Goal: Transaction & Acquisition: Purchase product/service

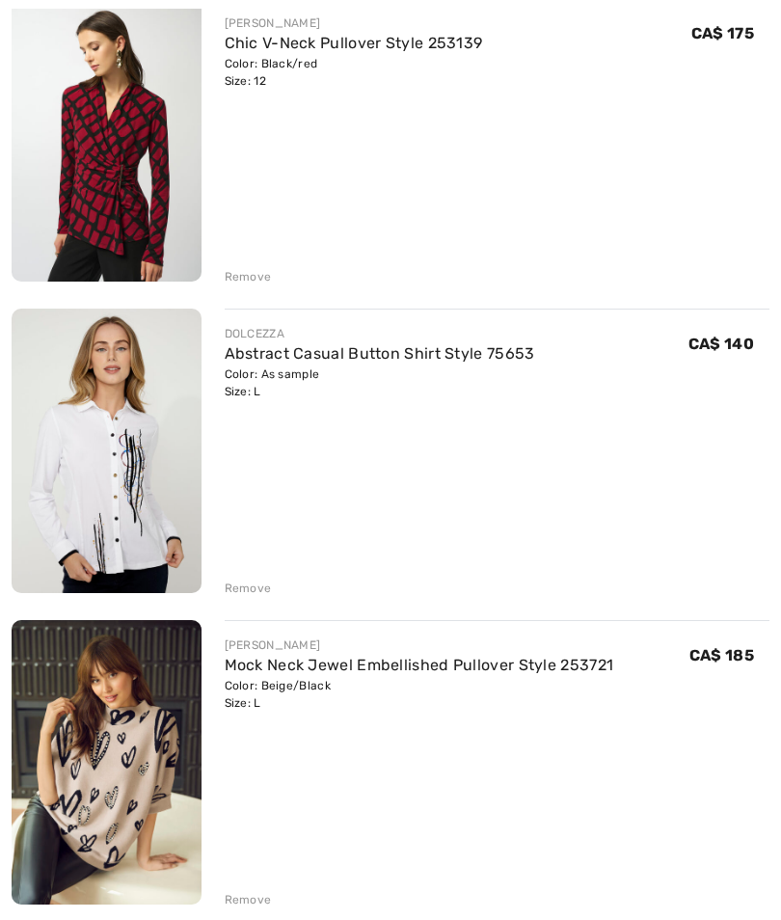
scroll to position [599, 0]
click at [279, 693] on div "Color: Beige/Black Size: L" at bounding box center [420, 694] width 390 height 35
click at [288, 672] on link "Mock Neck Jewel Embellished Pullover Style 253721" at bounding box center [420, 665] width 390 height 18
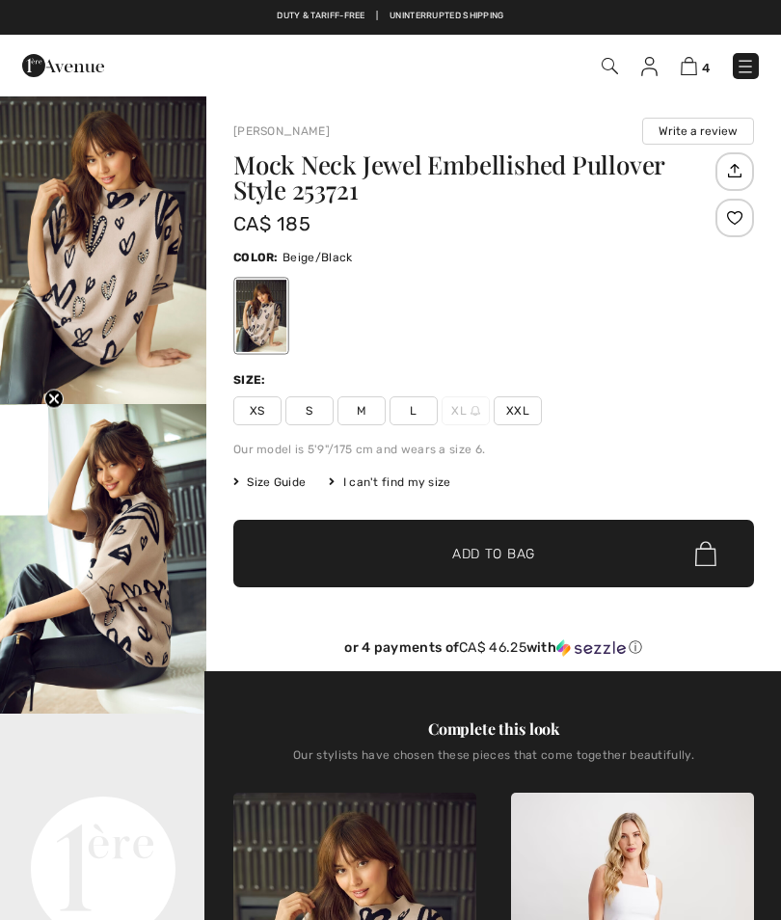
checkbox input "true"
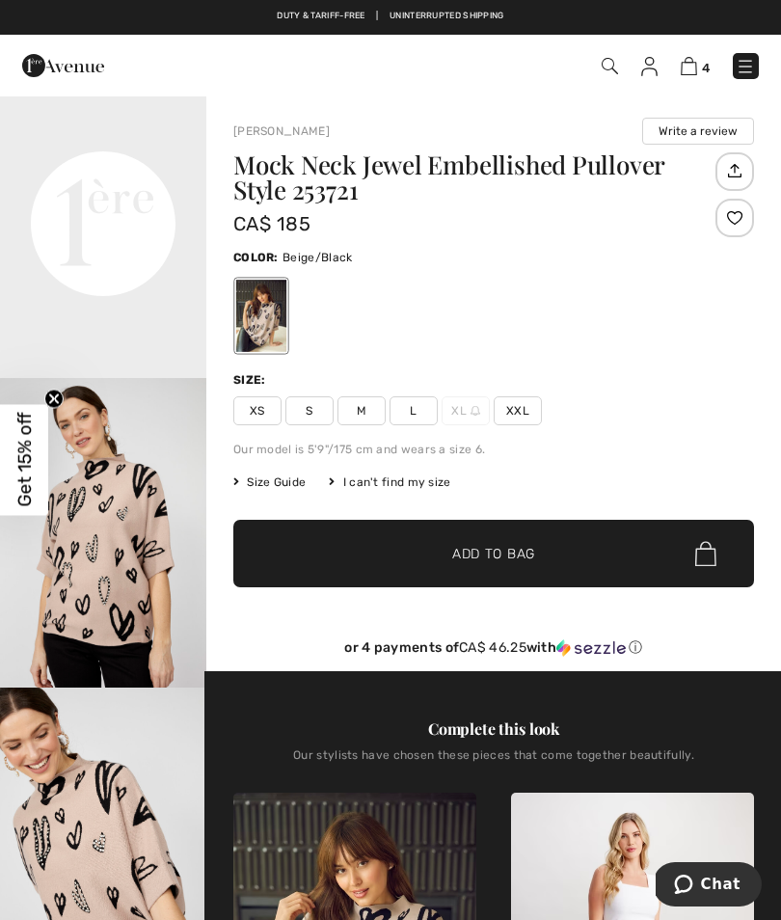
click at [695, 74] on img at bounding box center [689, 66] width 16 height 18
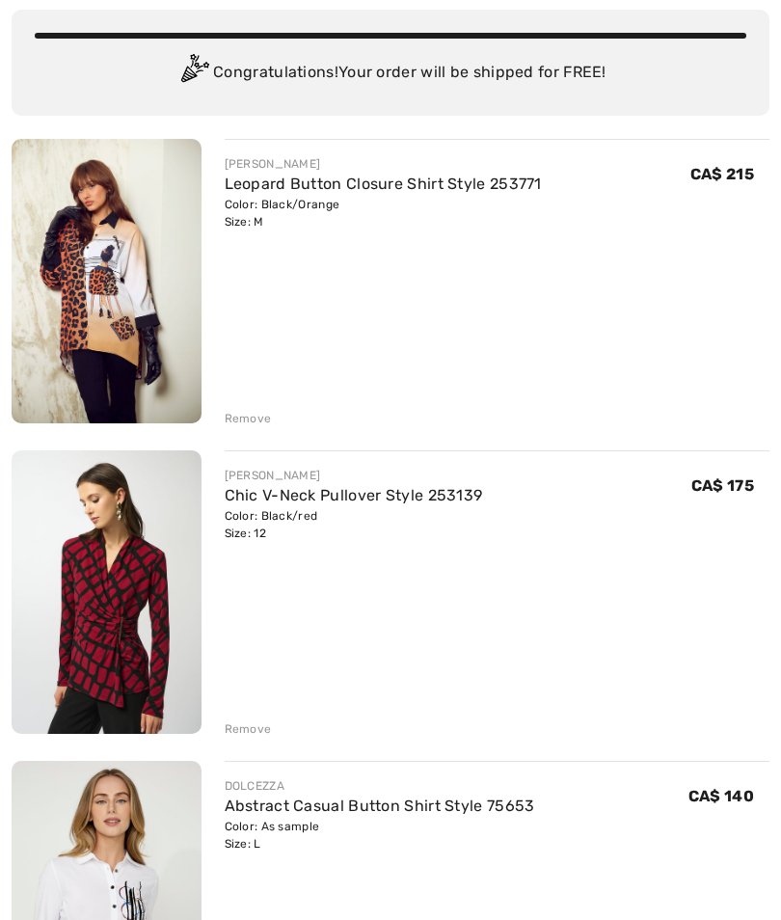
scroll to position [148, 0]
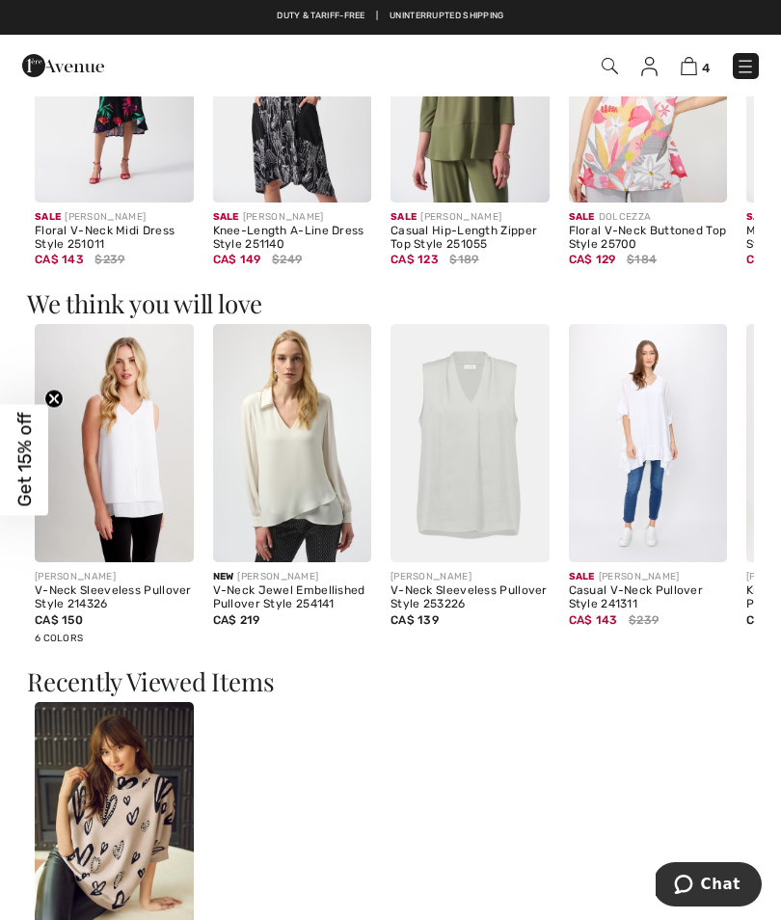
scroll to position [1168, 0]
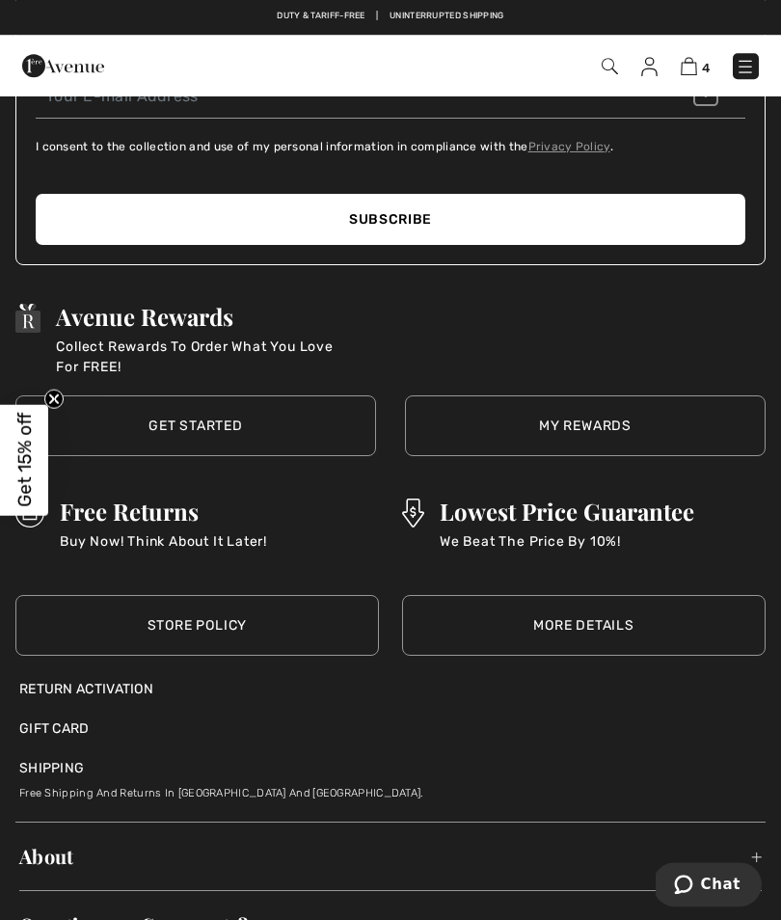
scroll to position [2921, 0]
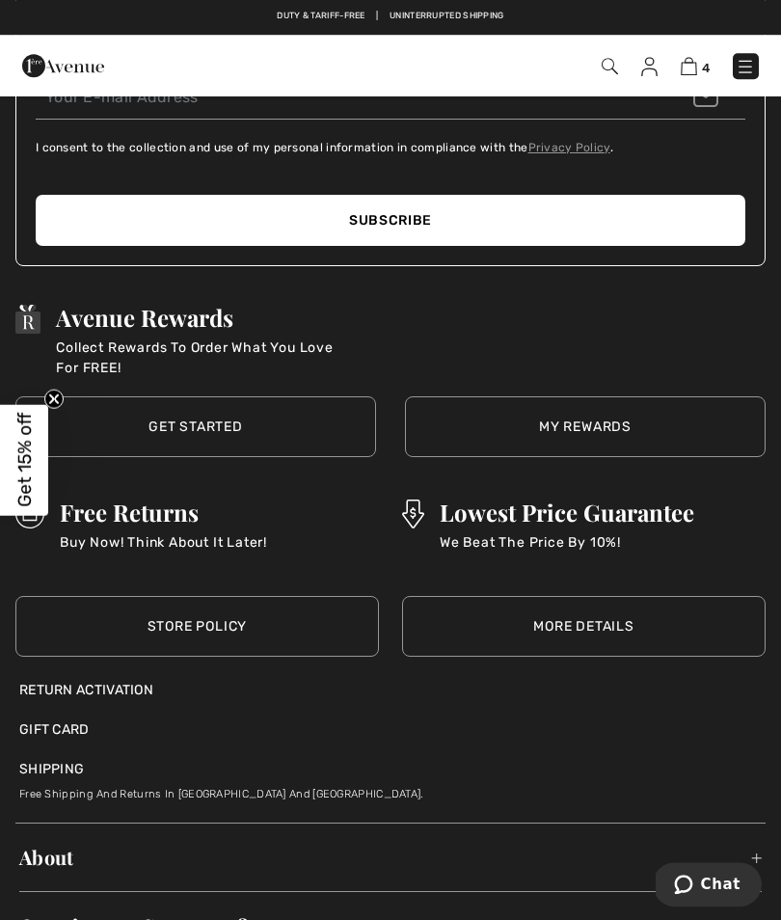
click at [327, 680] on div "Return Activation" at bounding box center [390, 690] width 743 height 20
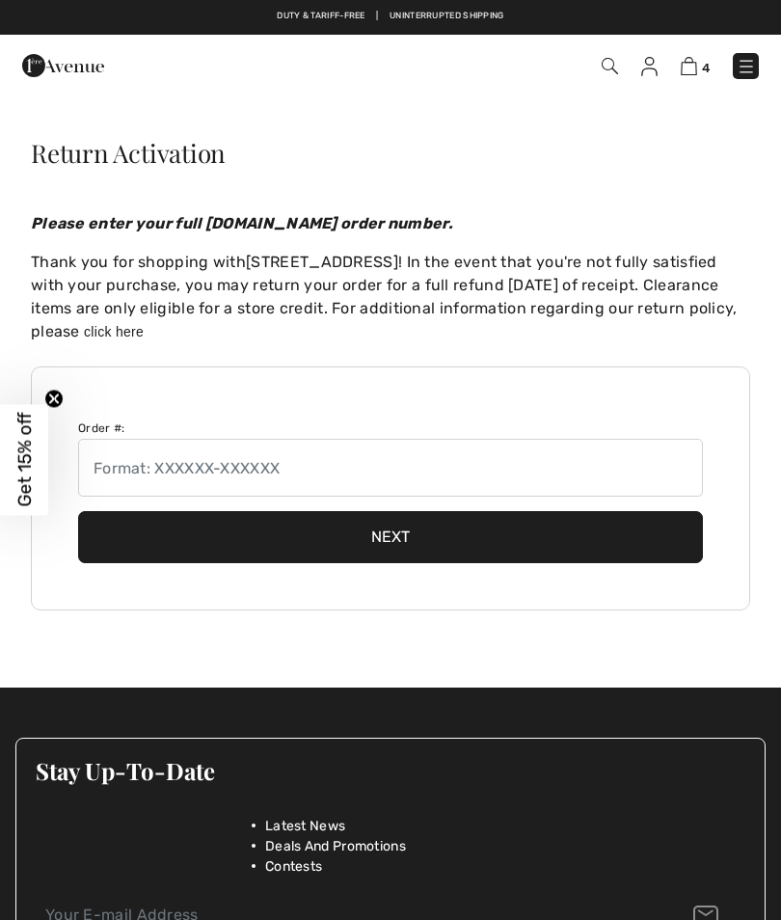
checkbox input "true"
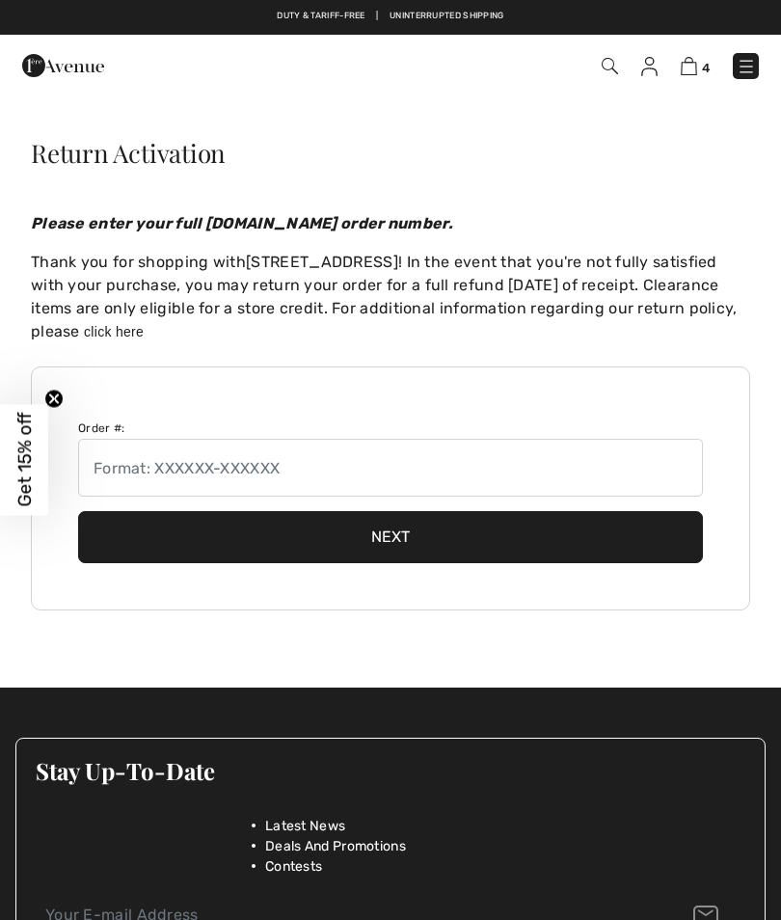
checkbox input "true"
click at [694, 64] on img at bounding box center [689, 66] width 16 height 18
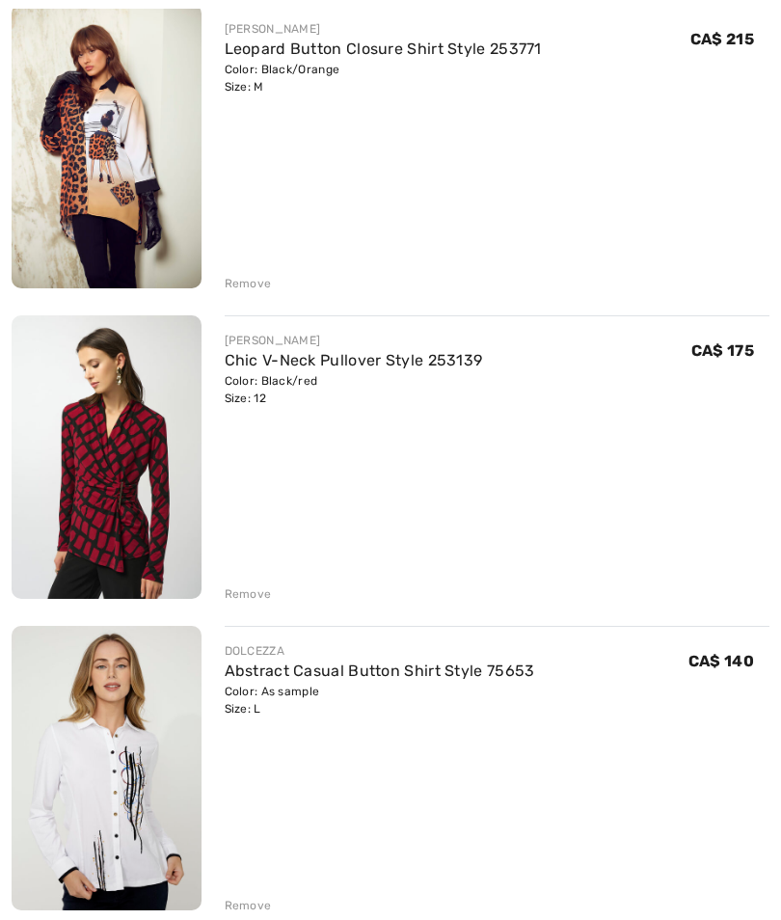
scroll to position [282, 0]
click at [270, 678] on link "Abstract Casual Button Shirt Style 75653" at bounding box center [380, 671] width 311 height 18
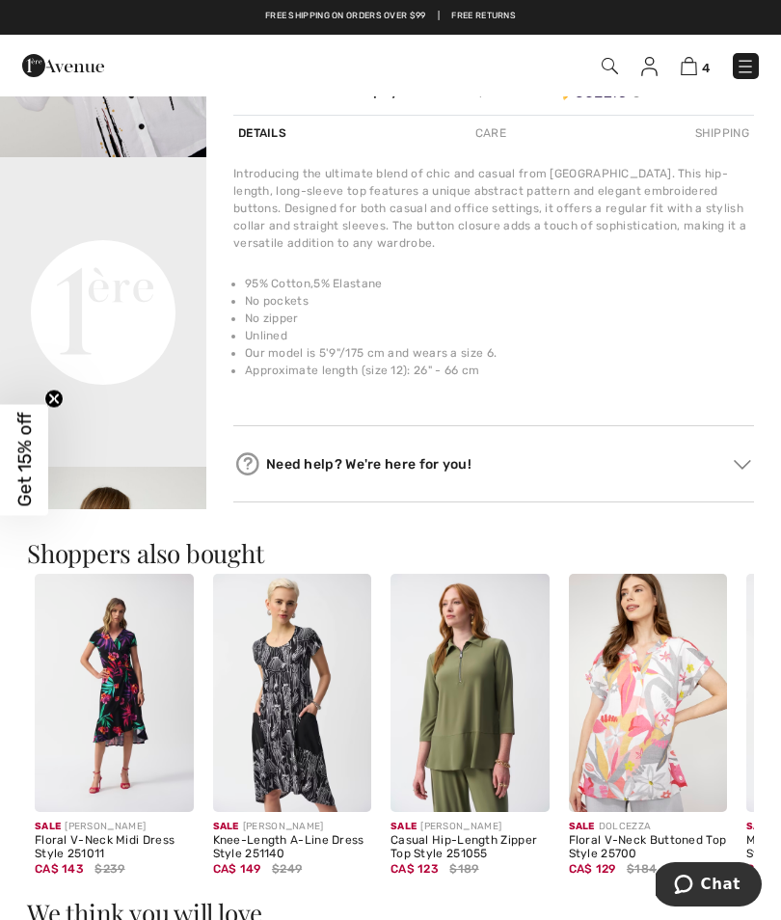
scroll to position [567, 0]
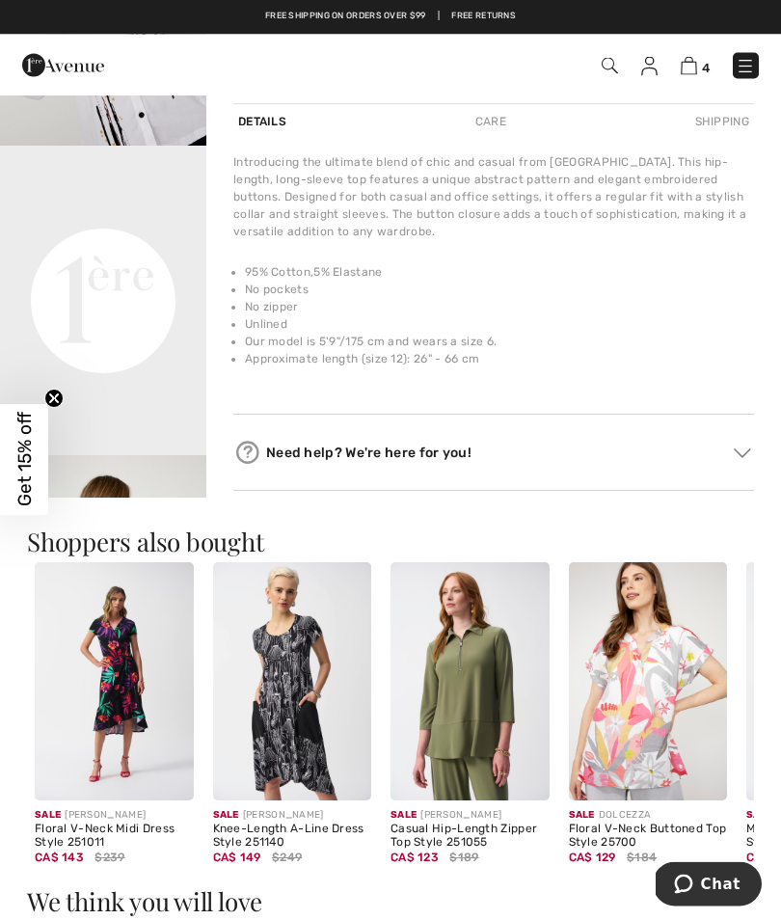
click at [388, 455] on div "Need help? We're here for you!" at bounding box center [493, 453] width 521 height 29
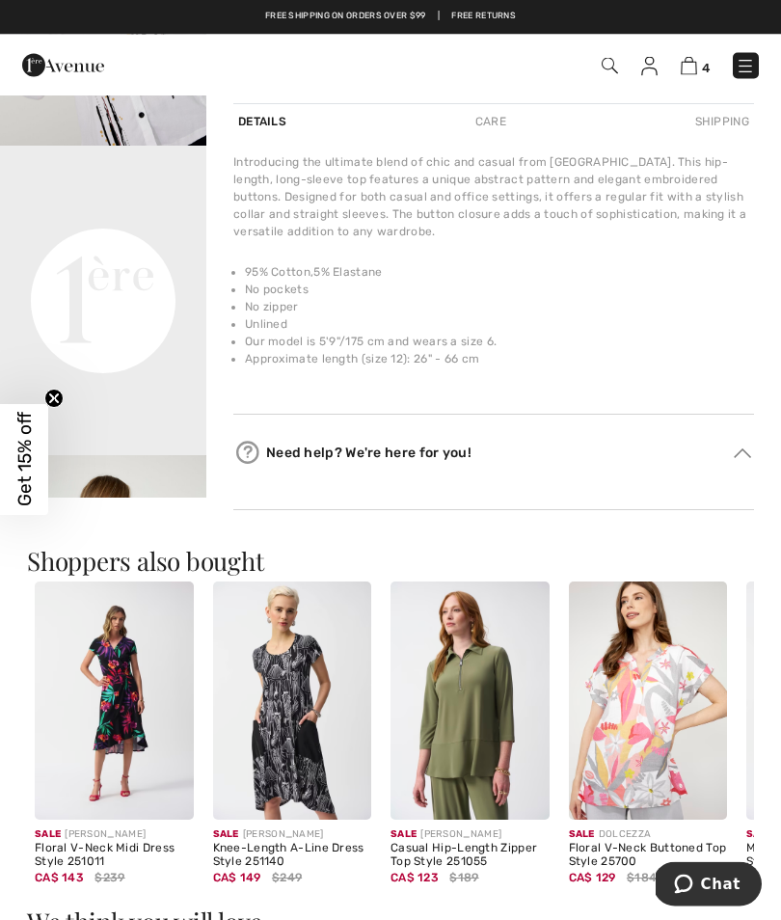
scroll to position [568, 0]
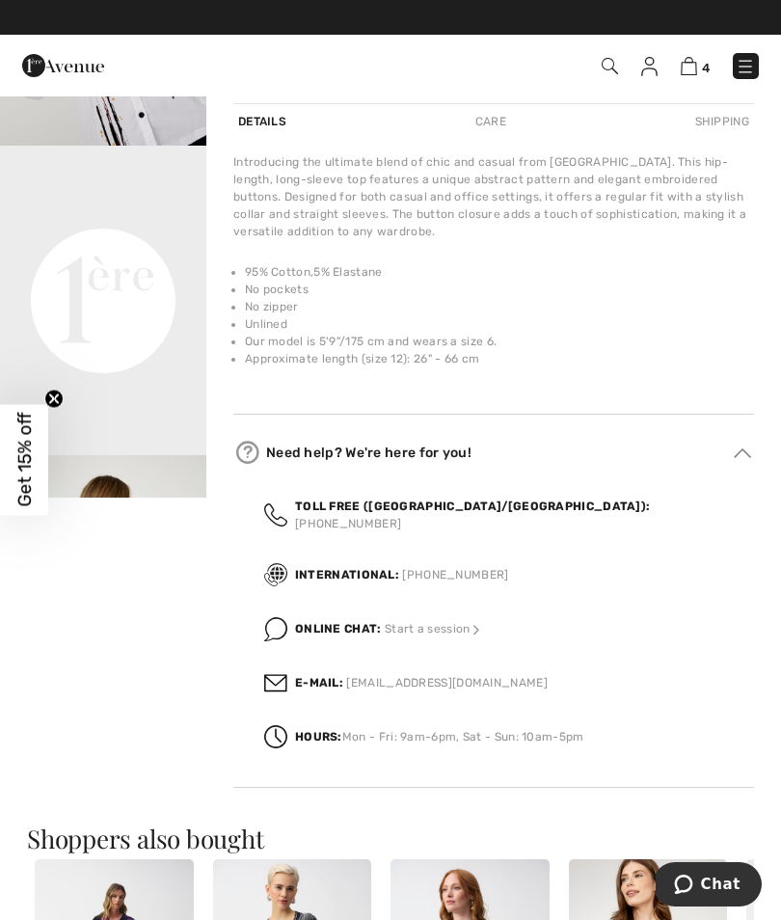
click at [711, 725] on div "Hours: Mon - Fri: 9am-6pm, Sat - Sun: 10am-5pm" at bounding box center [509, 737] width 490 height 54
click at [41, 638] on div "Your browser does not support the video tag." at bounding box center [103, 166] width 206 height 1281
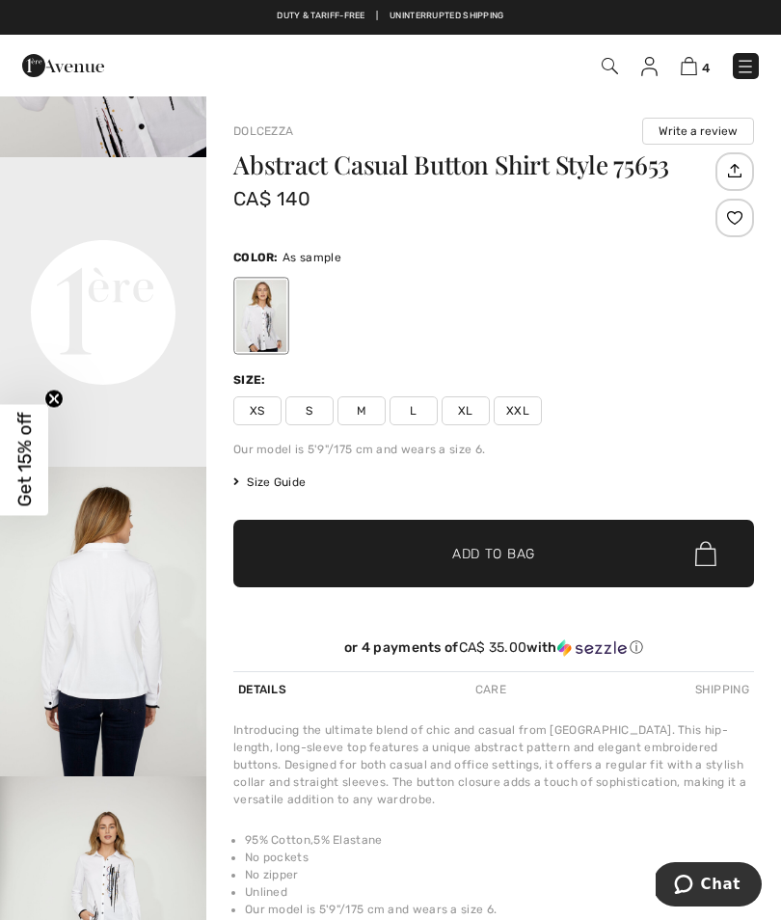
scroll to position [552, 0]
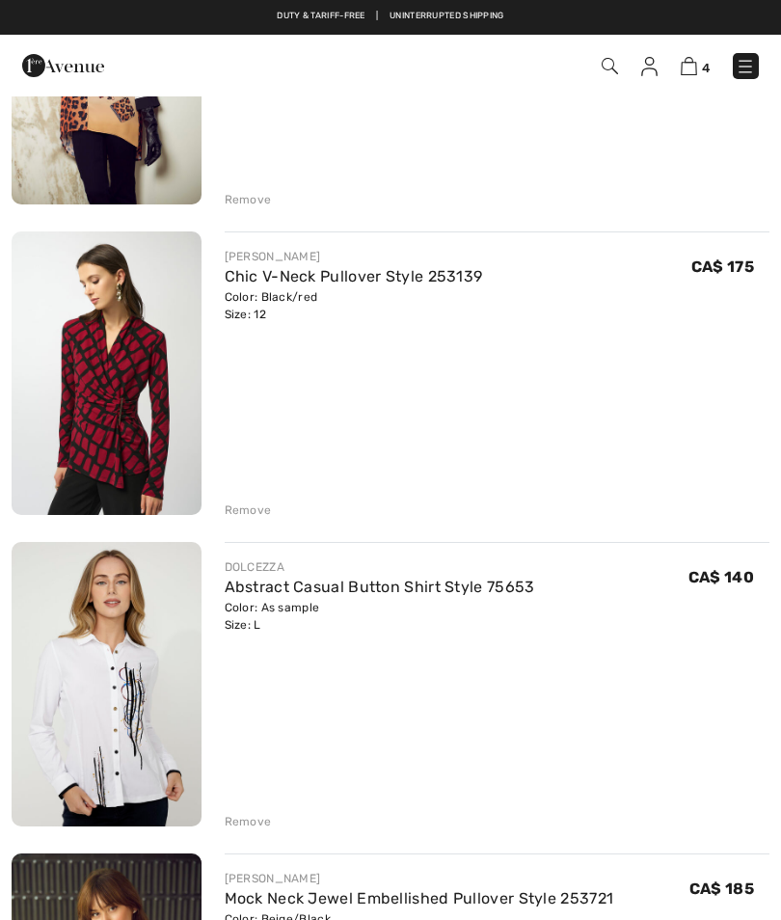
click at [273, 284] on link "Chic V-Neck Pullover Style 253139" at bounding box center [354, 276] width 258 height 18
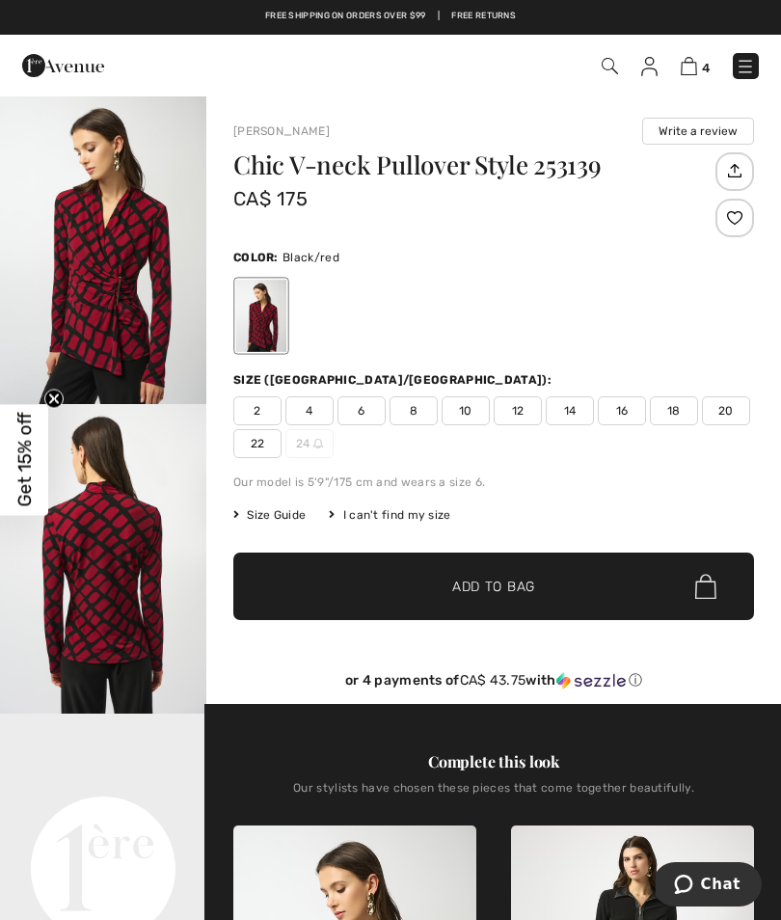
click at [518, 413] on span "12" at bounding box center [518, 410] width 48 height 29
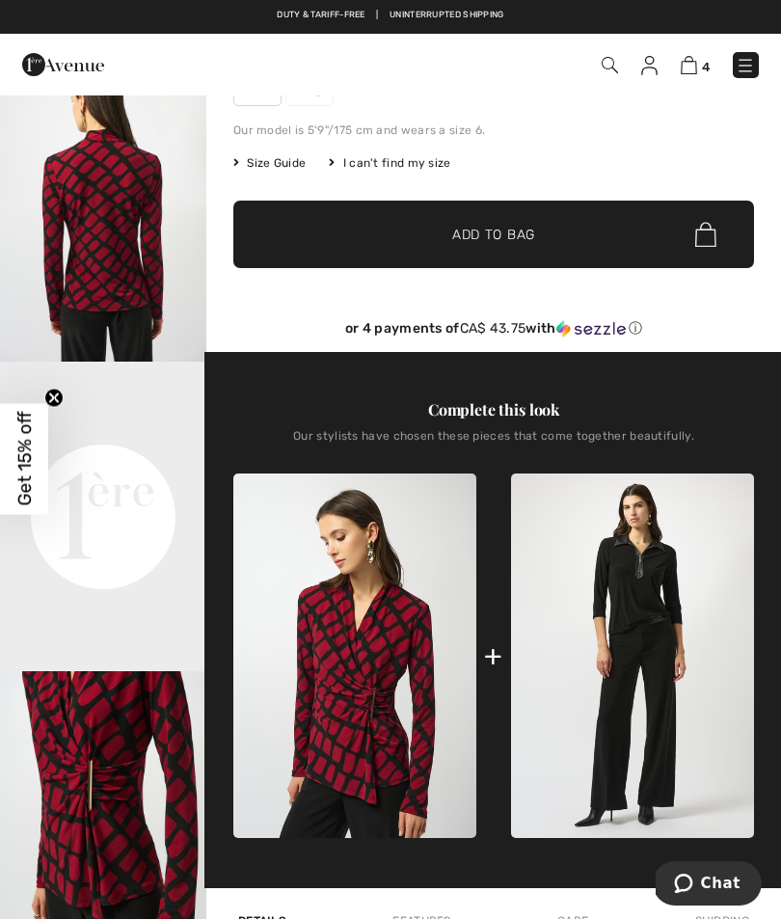
scroll to position [352, 0]
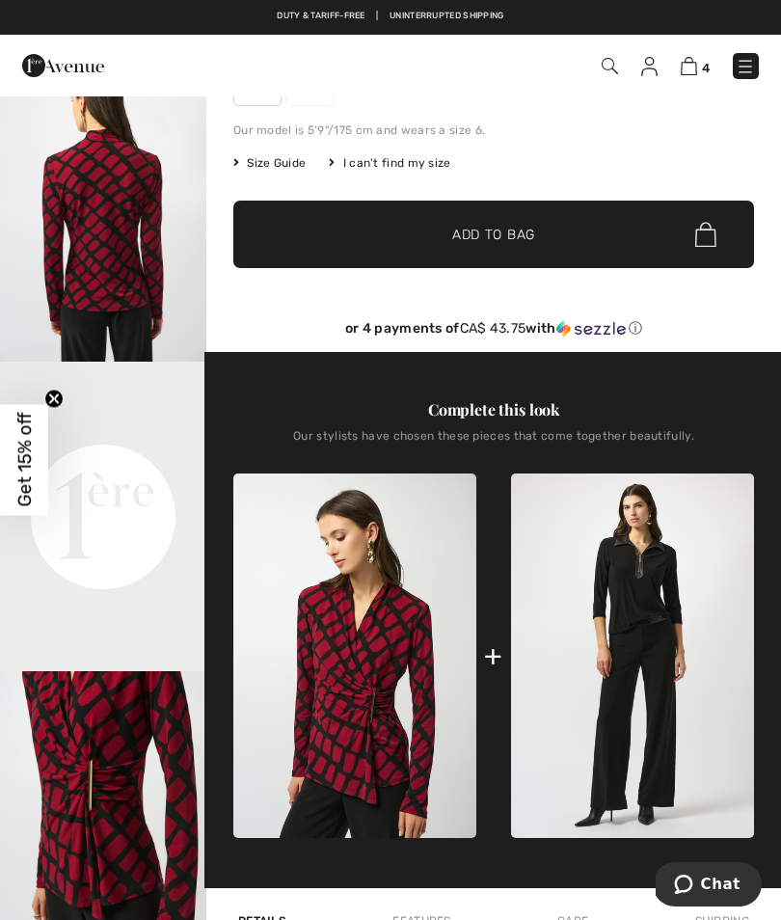
click at [623, 666] on img at bounding box center [632, 656] width 243 height 365
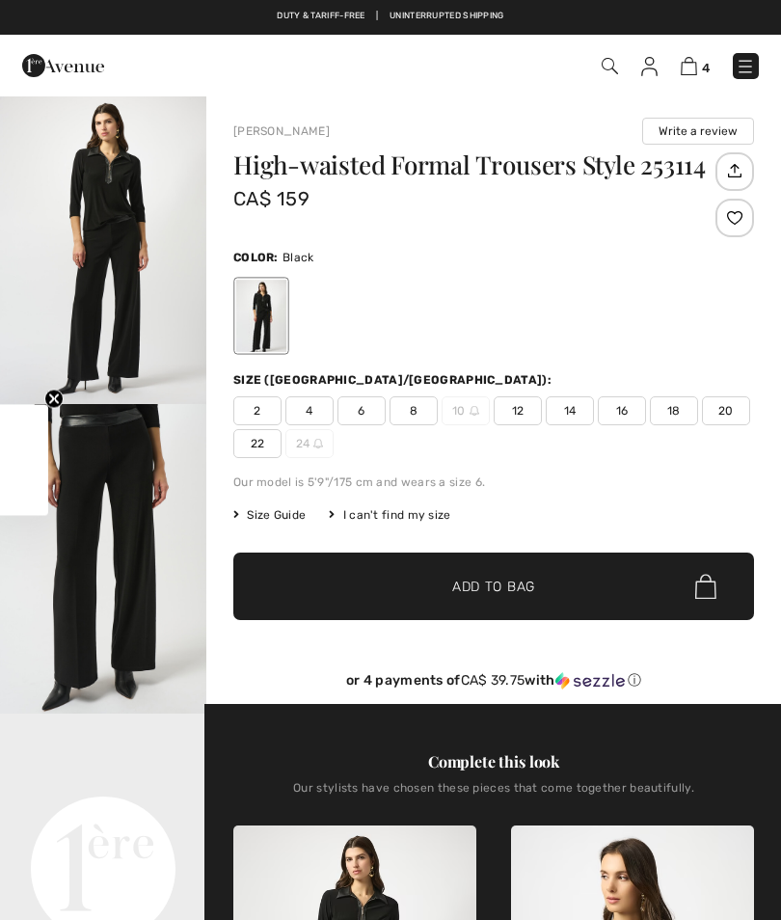
checkbox input "true"
click at [152, 527] on img "2 / 4" at bounding box center [103, 559] width 206 height 310
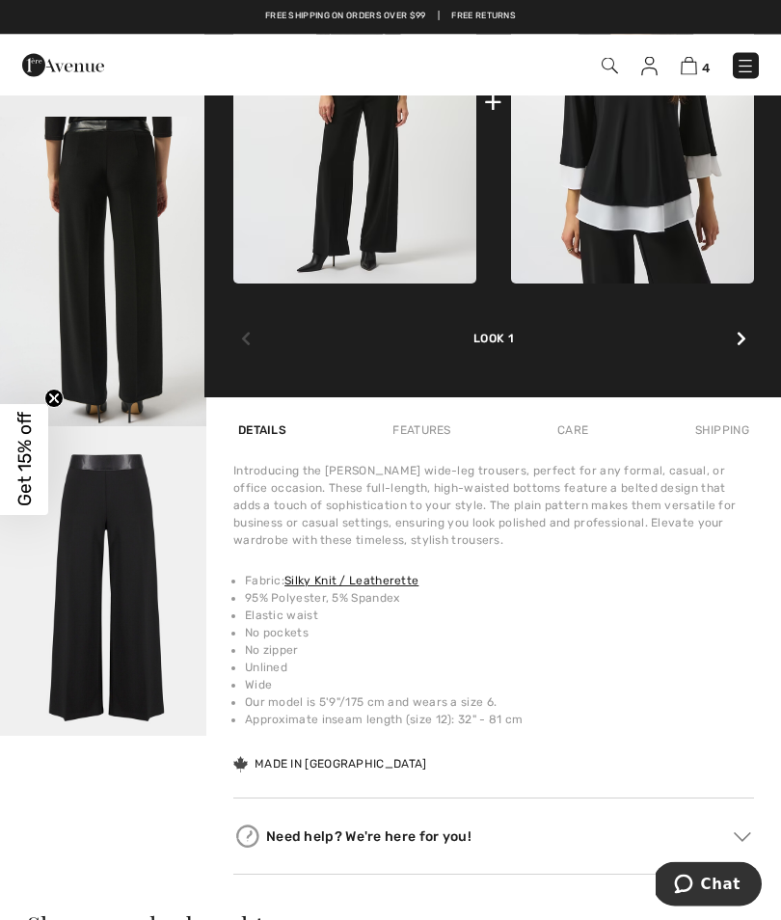
scroll to position [914, 0]
